Goal: Manage account settings

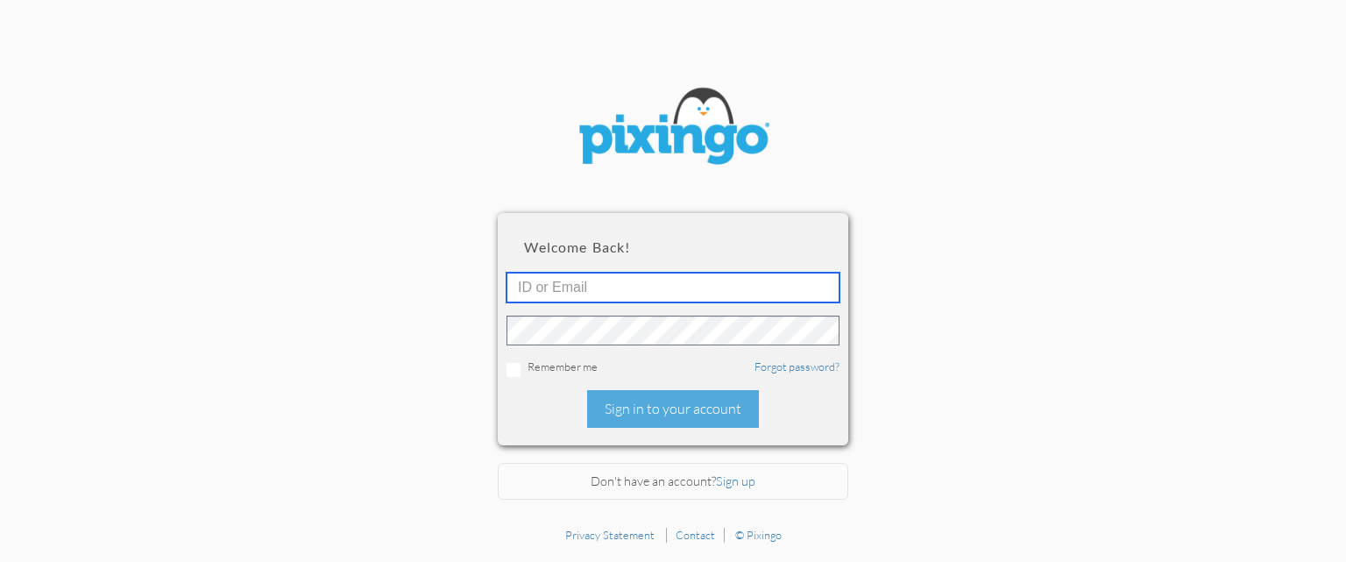
click at [645, 286] on input "text" at bounding box center [673, 288] width 333 height 30
click at [993, 256] on section "Welcome back! Remember me Forgot password? Sign in to your account Don't have a…" at bounding box center [673, 259] width 1346 height 518
click at [594, 287] on input "text" at bounding box center [673, 288] width 333 height 30
type input "[EMAIL_ADDRESS][DOMAIN_NAME]"
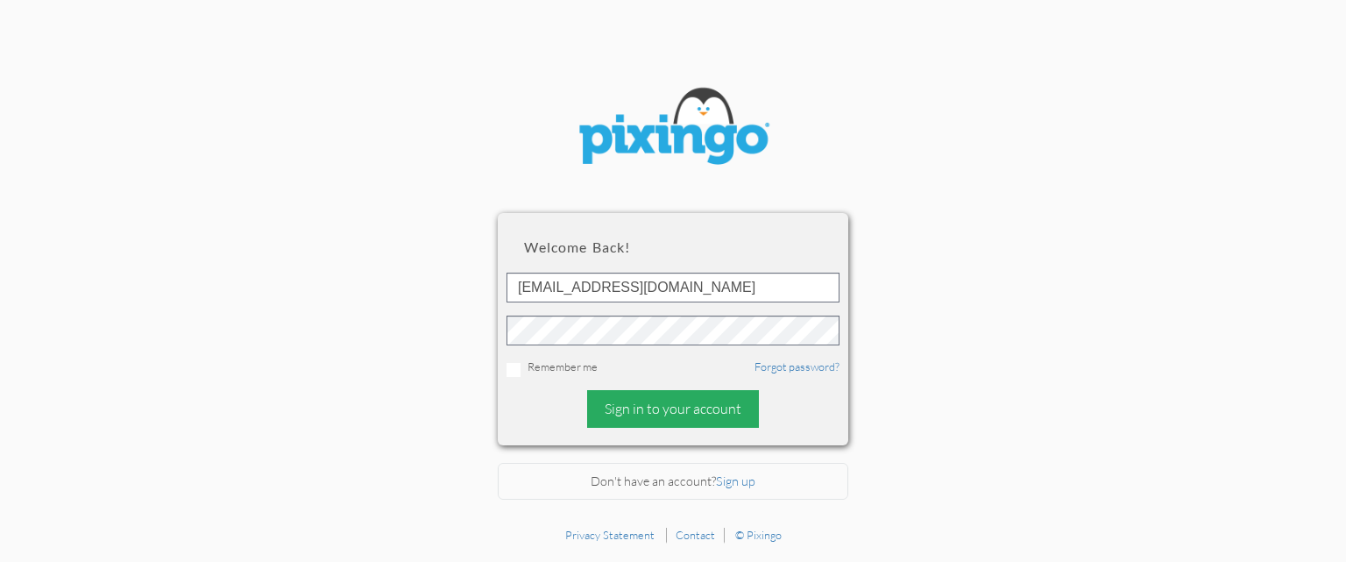
drag, startPoint x: 643, startPoint y: 408, endPoint x: 670, endPoint y: 401, distance: 28.3
click at [647, 408] on div "Sign in to your account" at bounding box center [673, 409] width 172 height 38
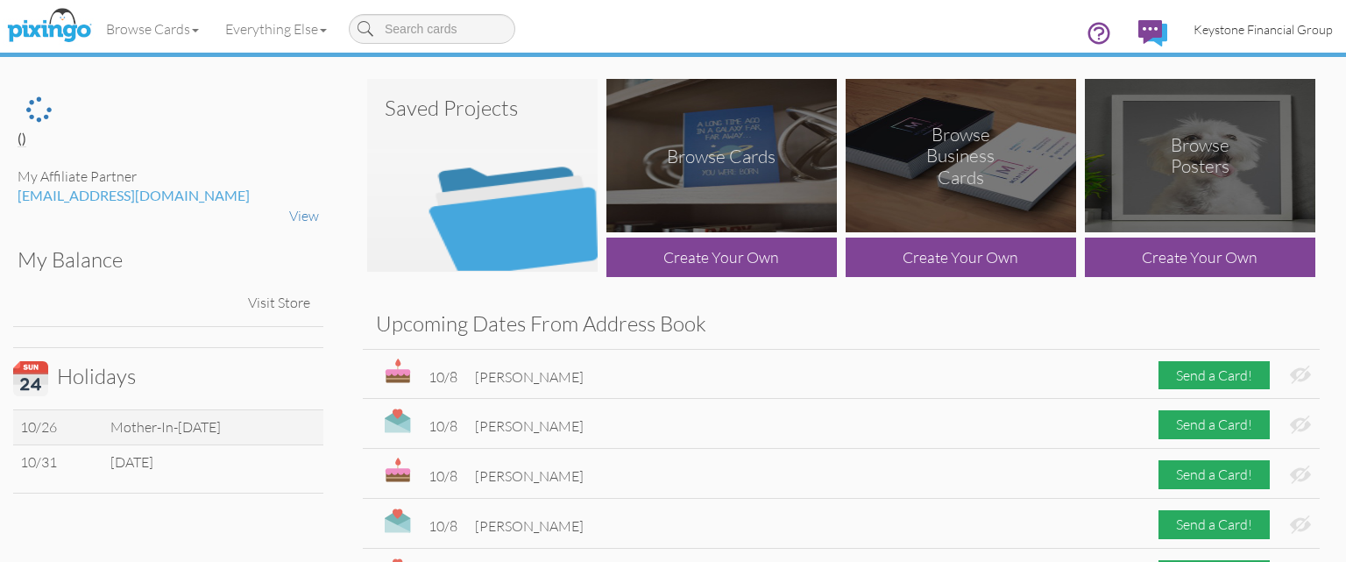
click at [1294, 30] on span "Keystone Financial Group" at bounding box center [1263, 29] width 139 height 15
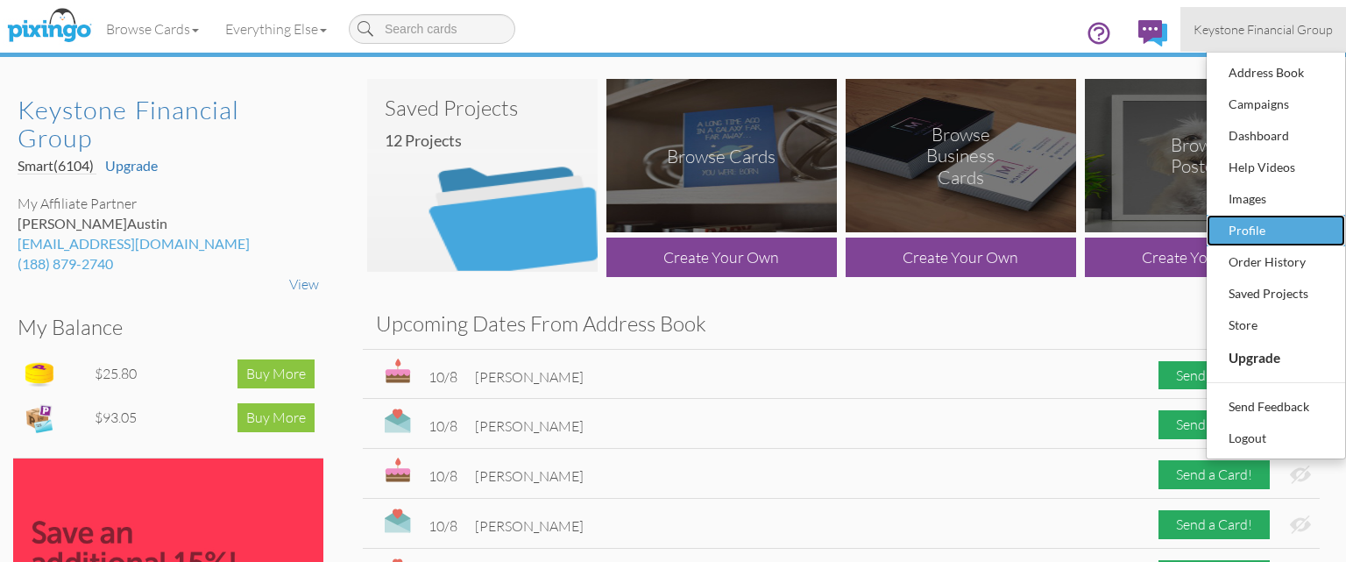
click at [1278, 227] on div "Profile" at bounding box center [1275, 230] width 103 height 26
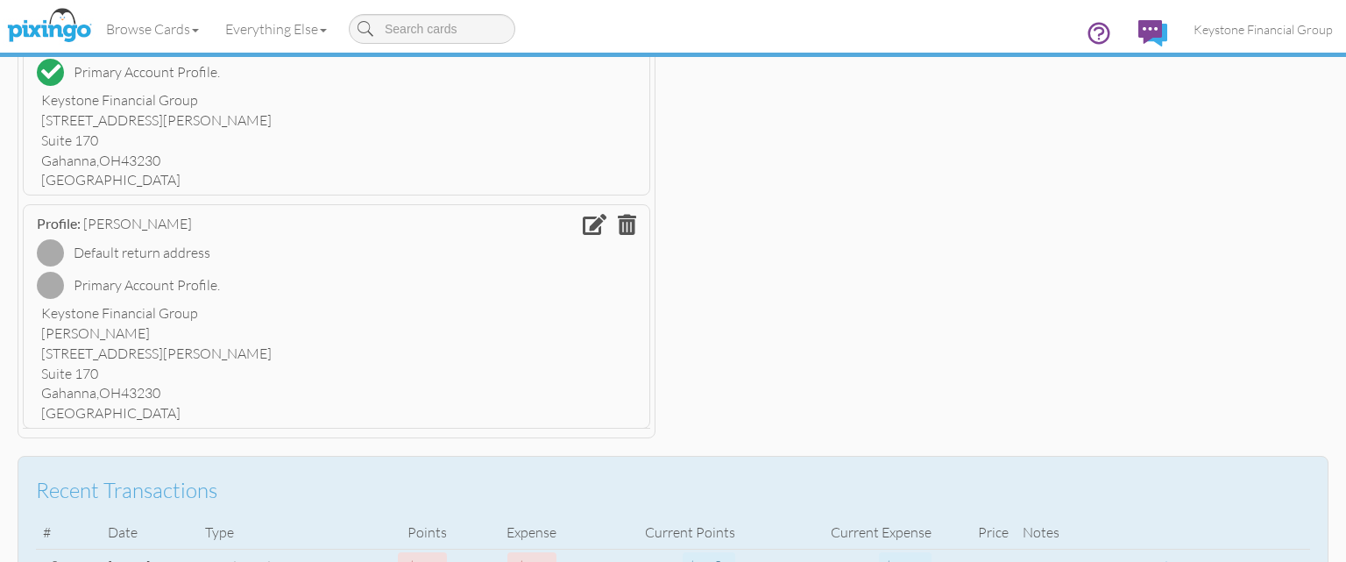
scroll to position [459, 0]
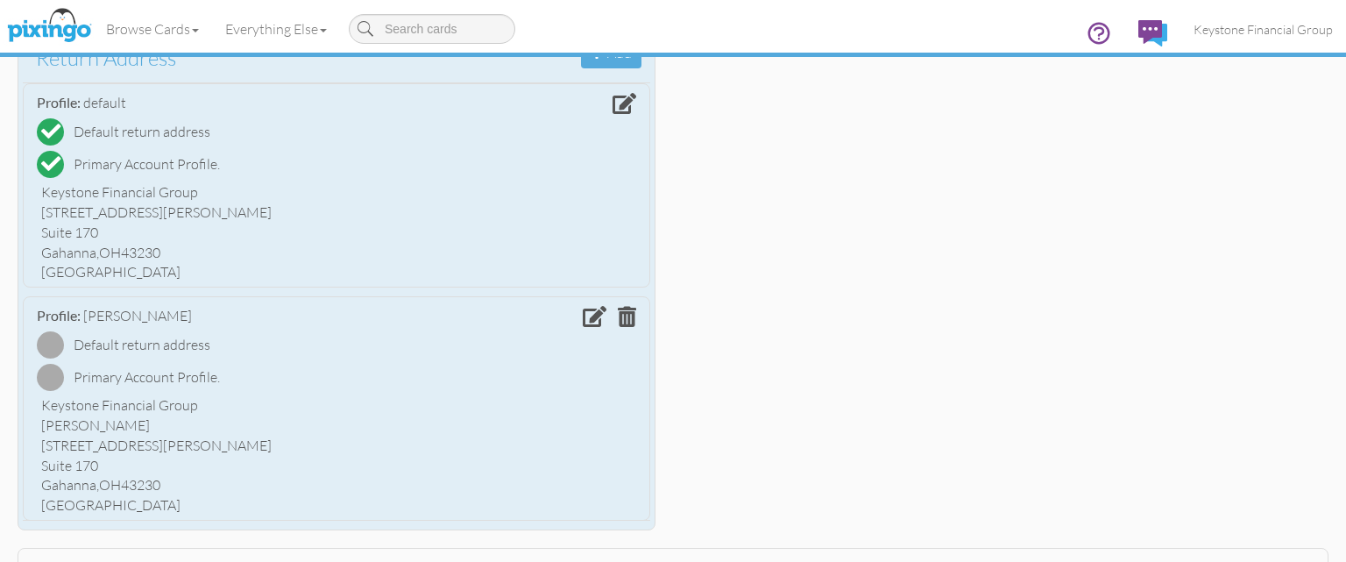
click at [592, 321] on span at bounding box center [595, 316] width 24 height 21
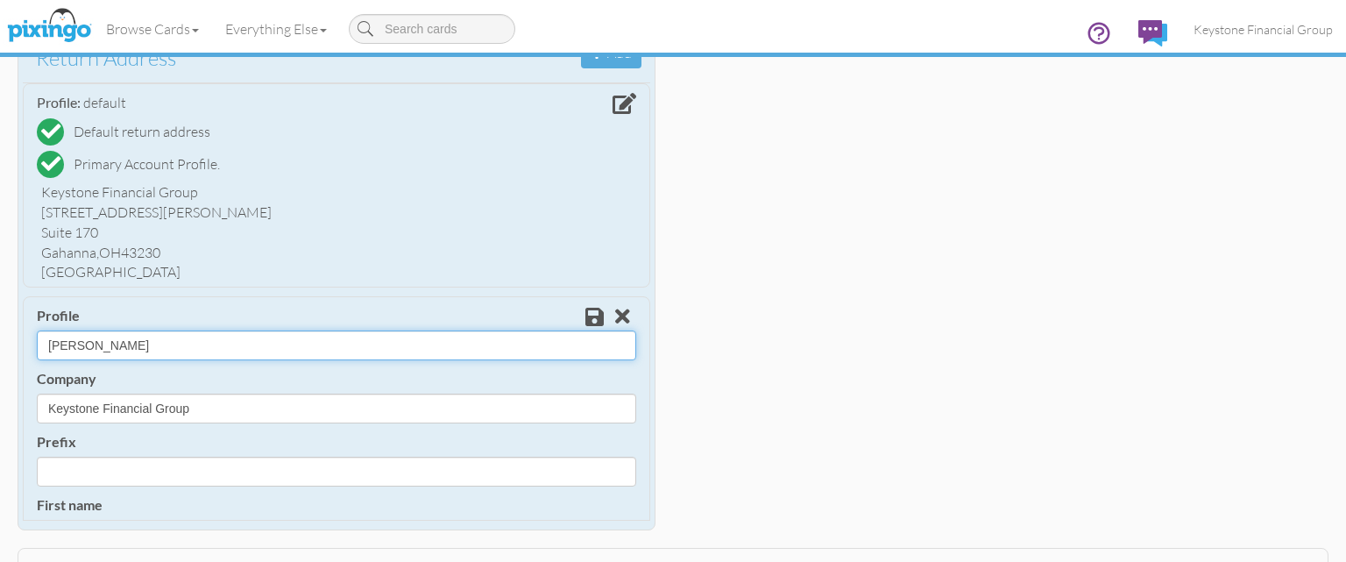
drag, startPoint x: 98, startPoint y: 339, endPoint x: 37, endPoint y: 346, distance: 61.7
click at [37, 346] on input "[PERSON_NAME]" at bounding box center [336, 345] width 599 height 30
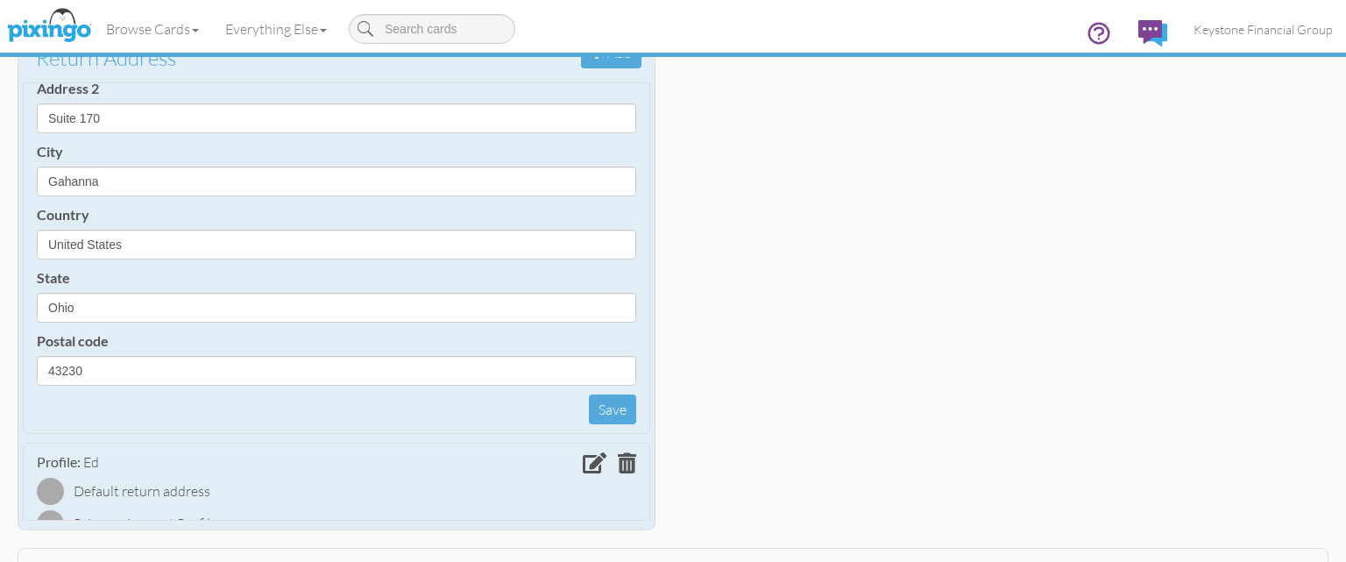
scroll to position [706, 0]
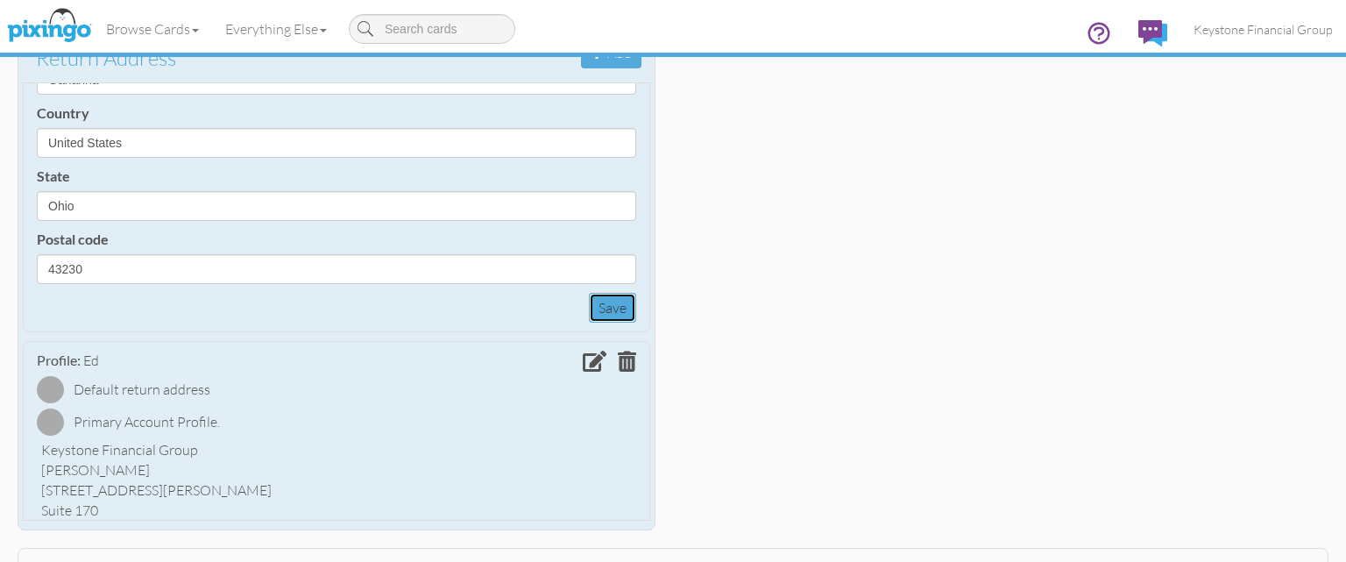
drag, startPoint x: 620, startPoint y: 307, endPoint x: 471, endPoint y: 330, distance: 150.9
click at [620, 307] on button "Save" at bounding box center [612, 308] width 47 height 31
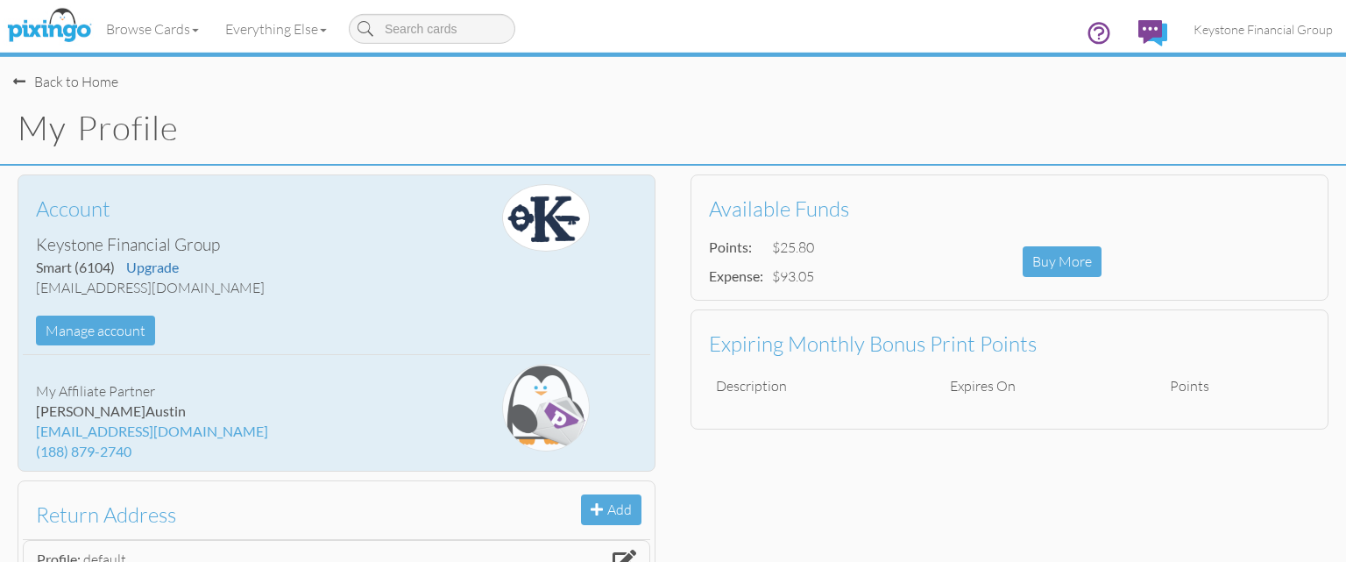
scroll to position [0, 0]
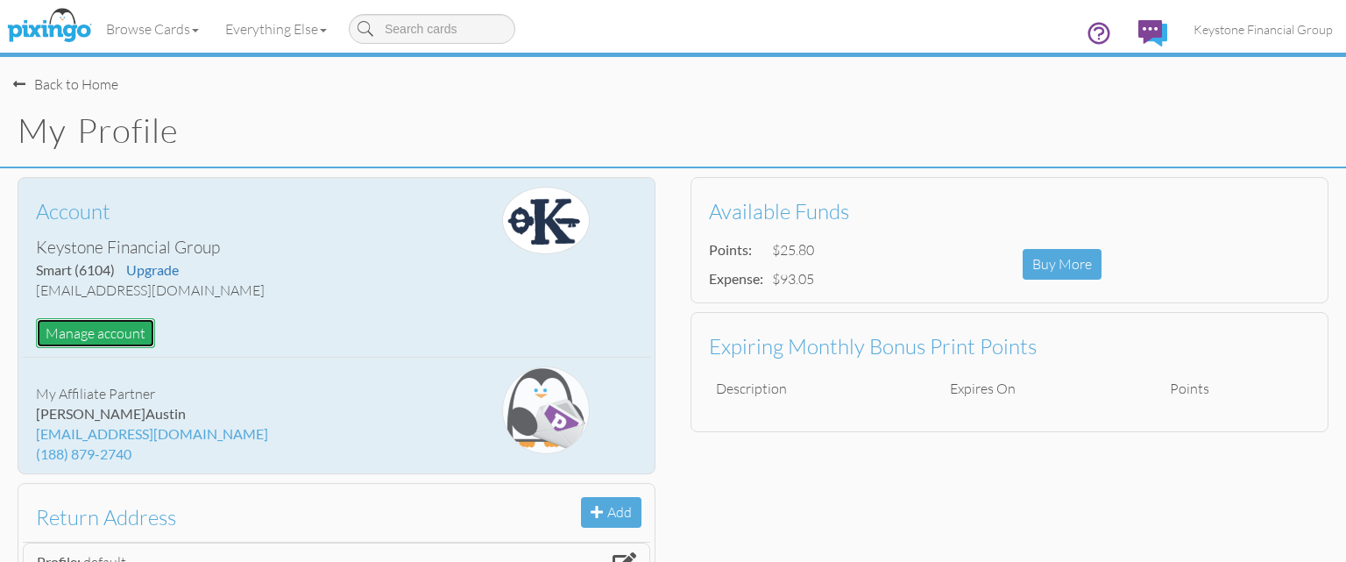
click at [119, 333] on button "Manage account" at bounding box center [95, 333] width 119 height 31
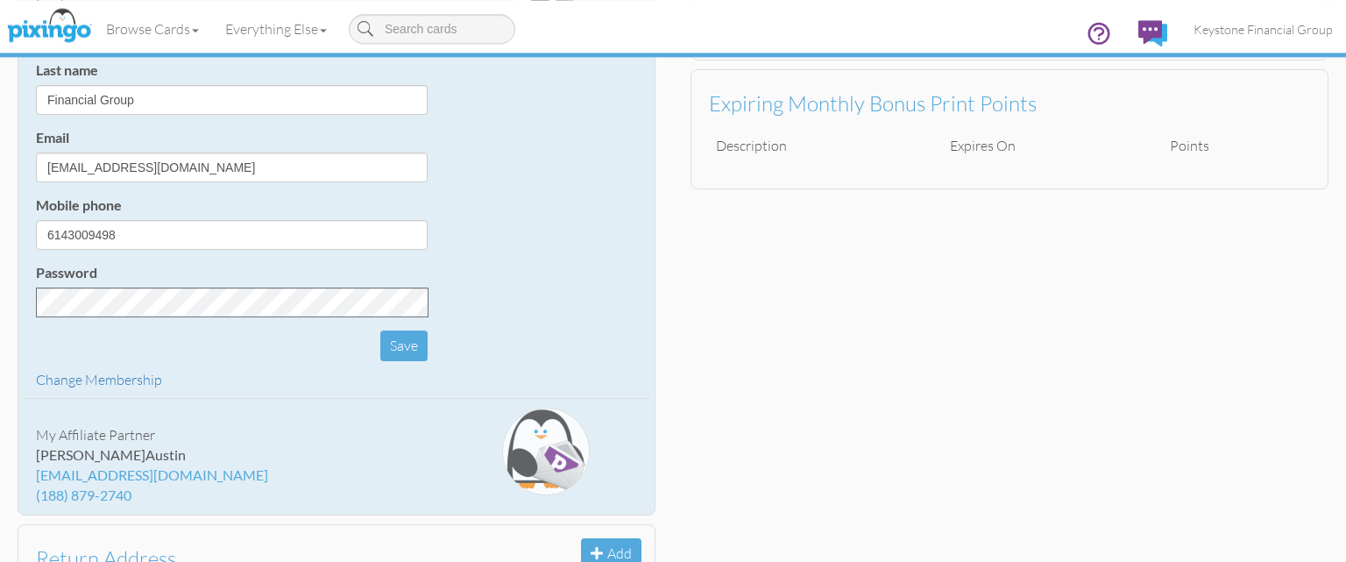
scroll to position [370, 0]
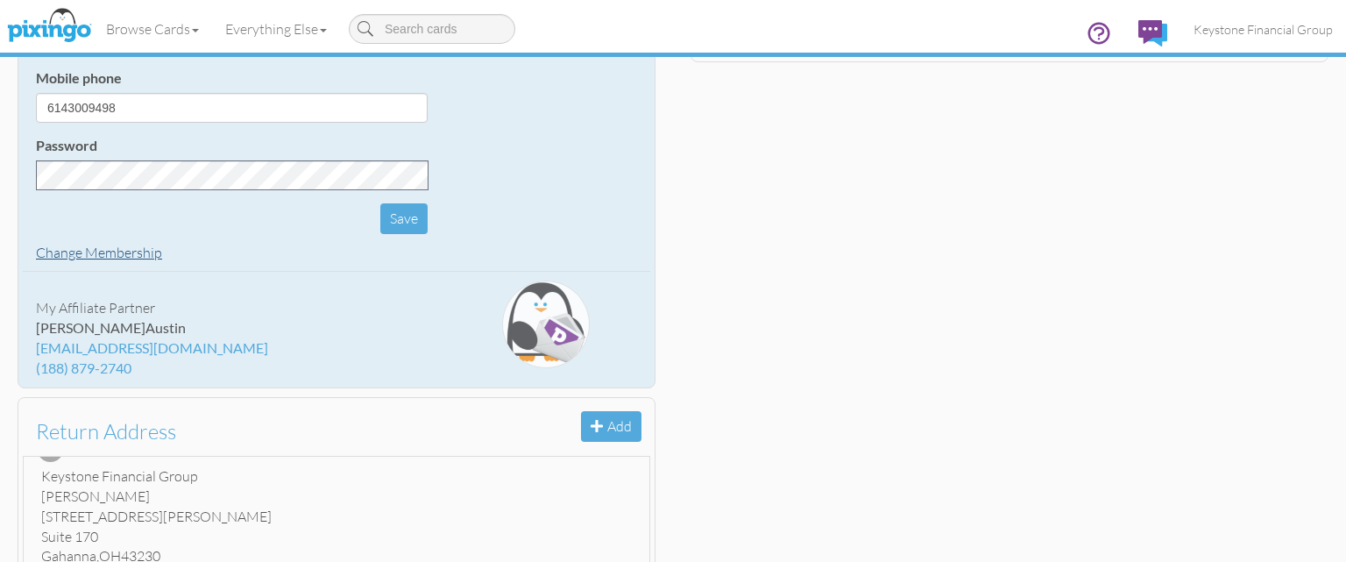
click at [94, 251] on link "Change Membership" at bounding box center [99, 253] width 126 height 18
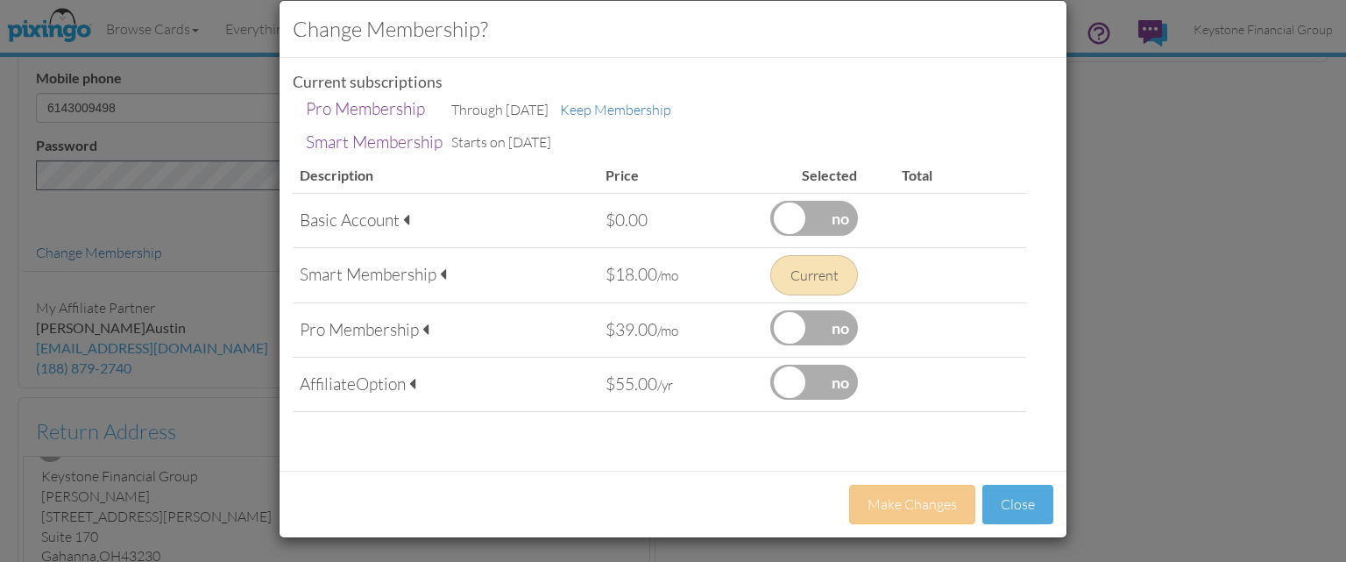
scroll to position [0, 0]
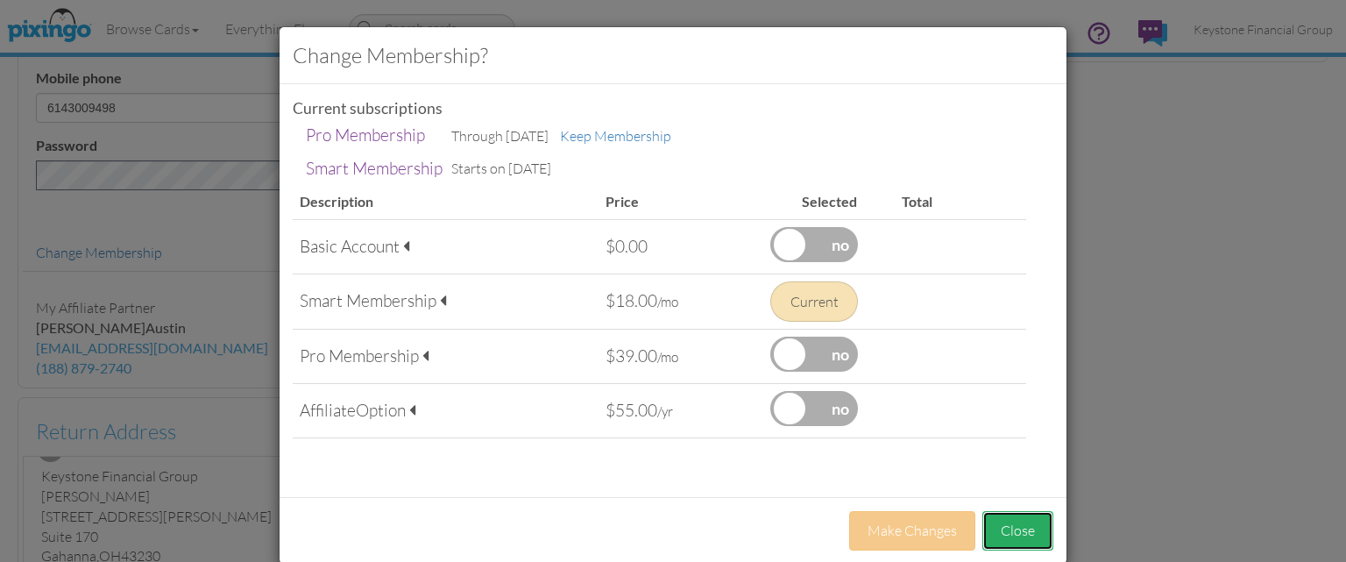
click at [1034, 525] on button "Close" at bounding box center [1017, 530] width 71 height 39
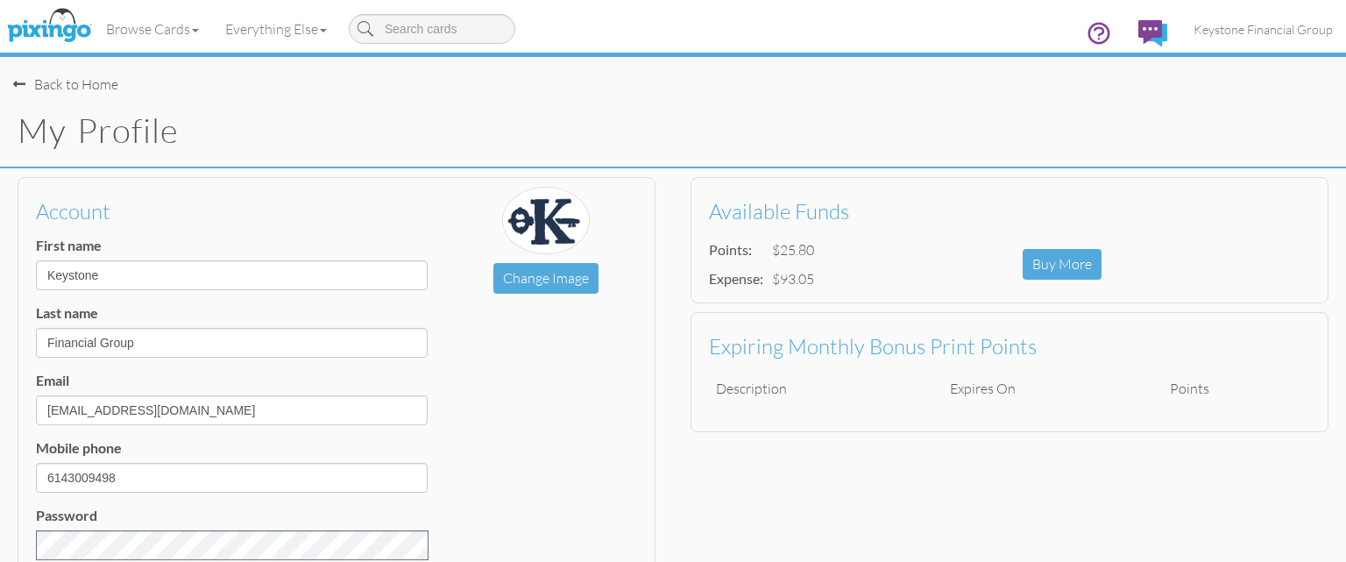
click at [60, 86] on div "Back to Home" at bounding box center [65, 84] width 105 height 20
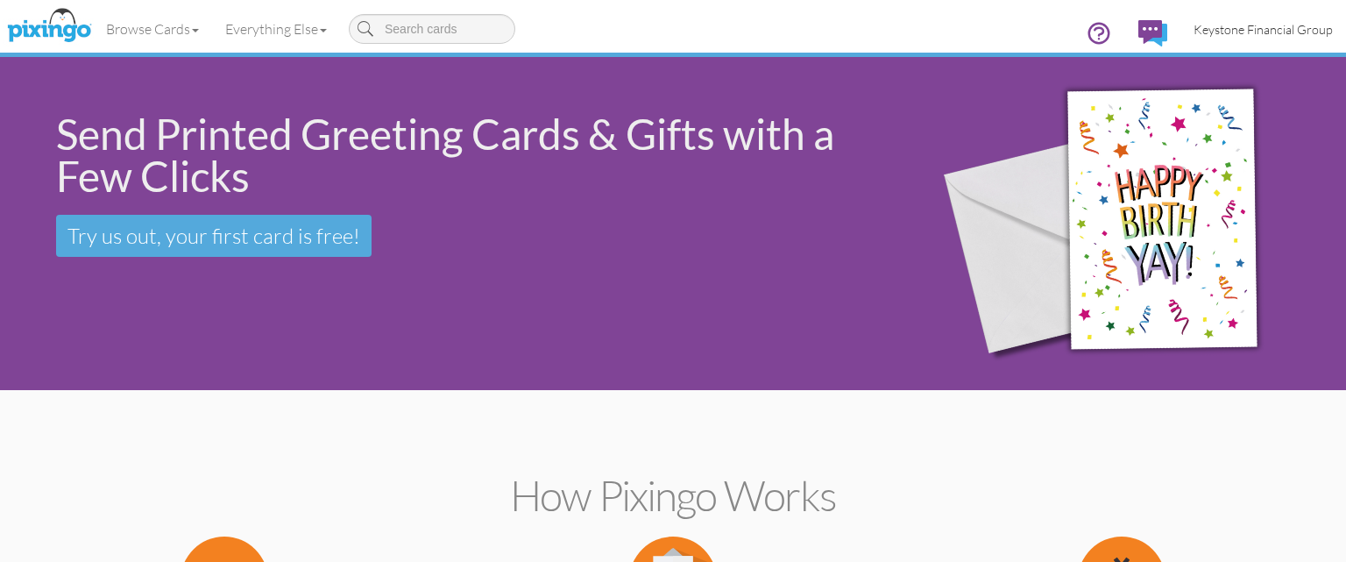
click at [1301, 32] on span "Keystone Financial Group" at bounding box center [1263, 29] width 139 height 15
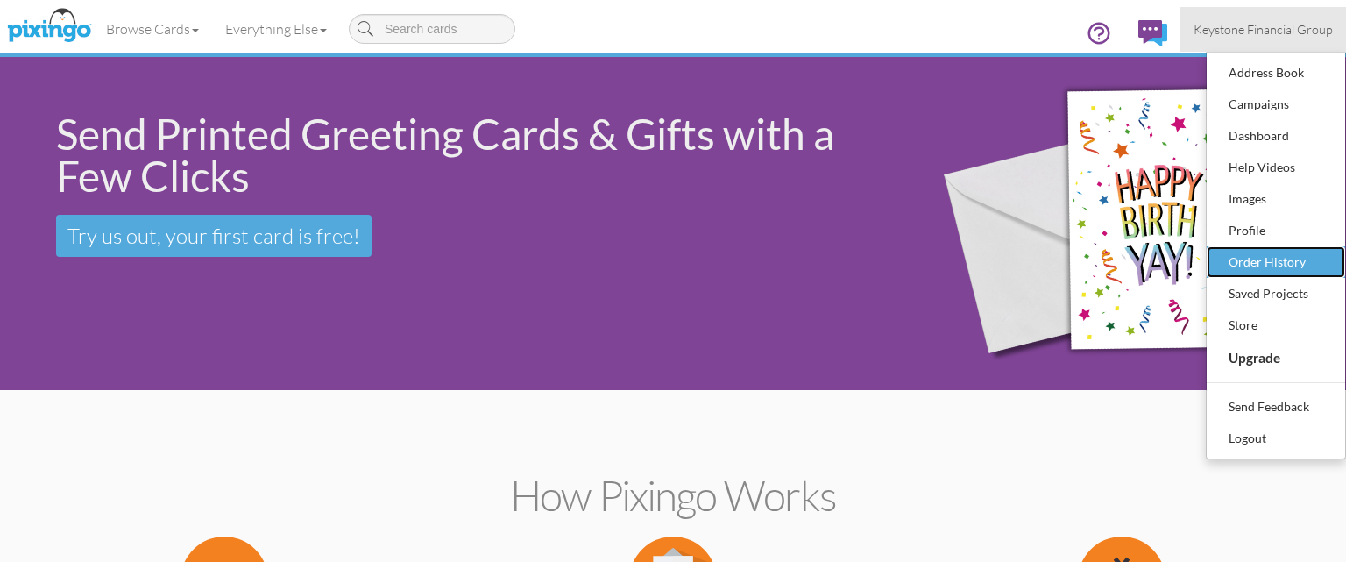
click at [1238, 262] on div "Order History" at bounding box center [1275, 262] width 103 height 26
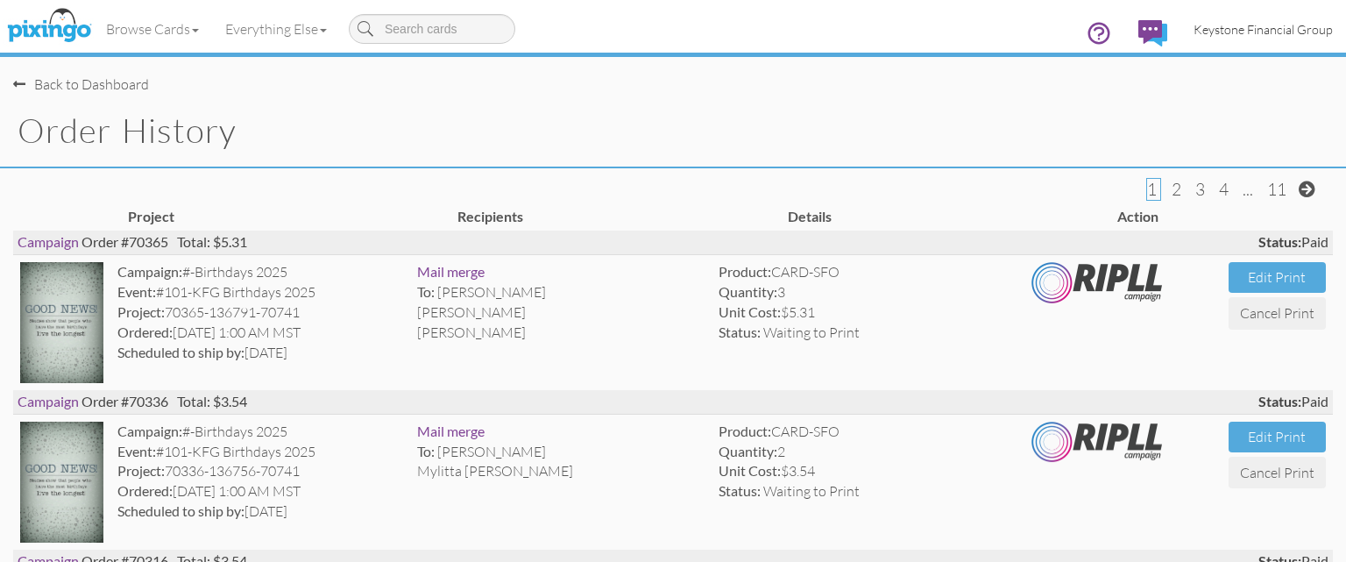
click at [1302, 30] on span "Keystone Financial Group" at bounding box center [1263, 29] width 139 height 15
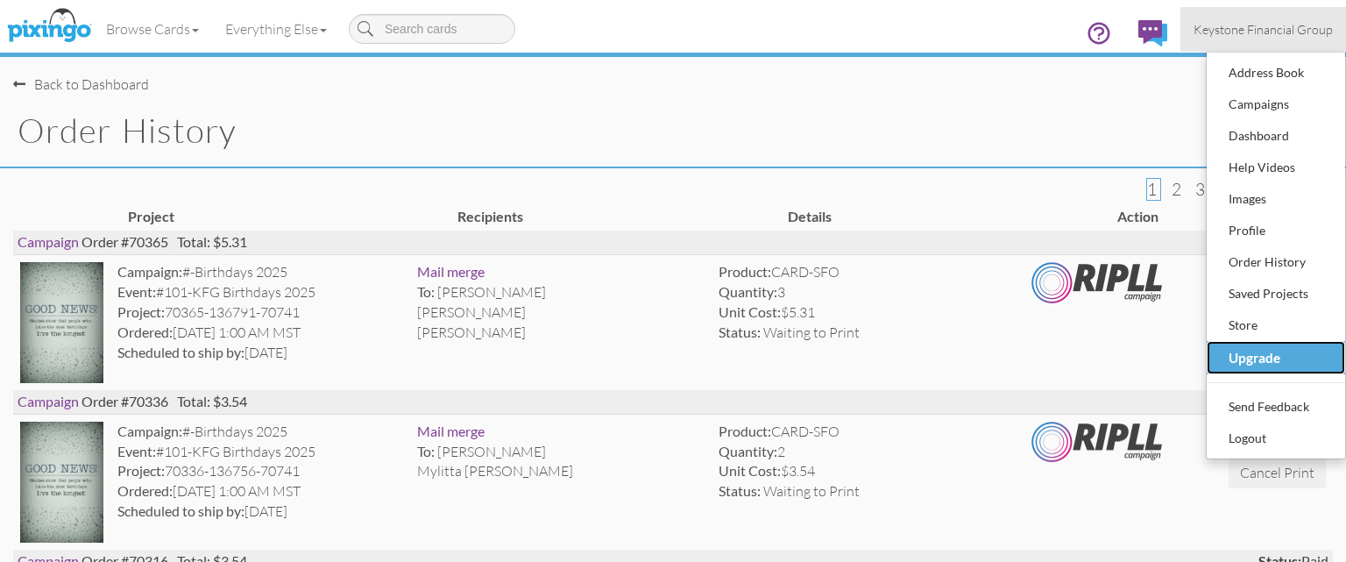
click at [1253, 349] on div "Upgrade" at bounding box center [1275, 358] width 103 height 28
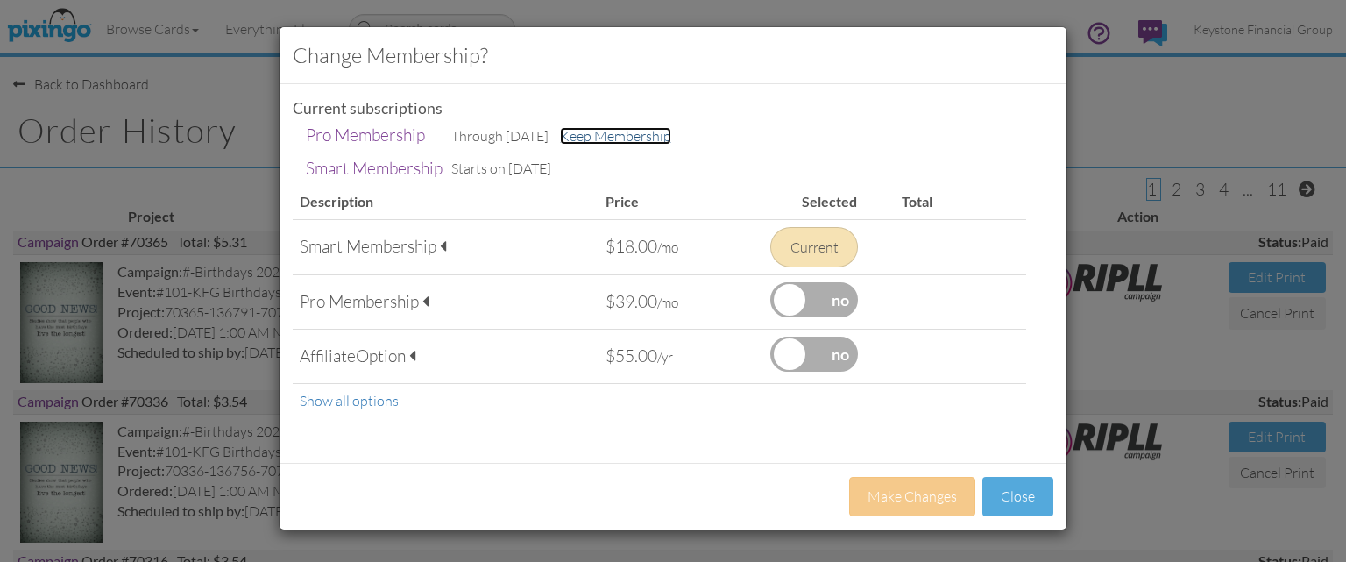
click at [661, 138] on link "Keep Membership" at bounding box center [615, 136] width 111 height 18
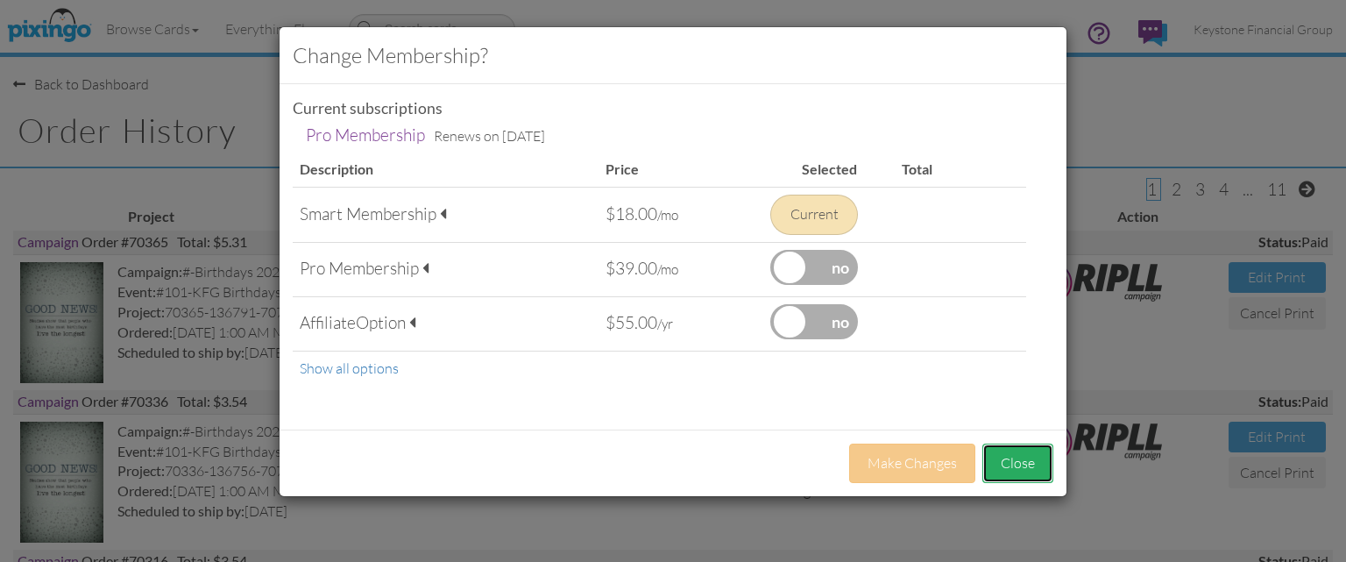
click at [1008, 464] on button "Close" at bounding box center [1017, 462] width 71 height 39
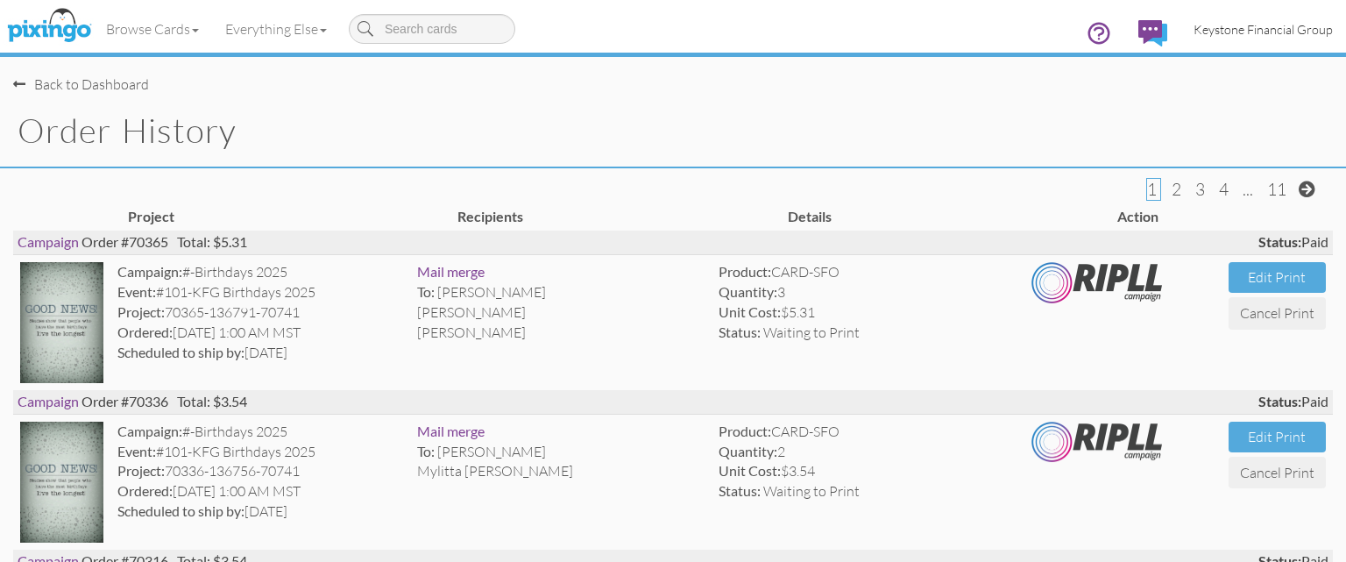
click at [1295, 32] on span "Keystone Financial Group" at bounding box center [1263, 29] width 139 height 15
